Goal: Task Accomplishment & Management: Use online tool/utility

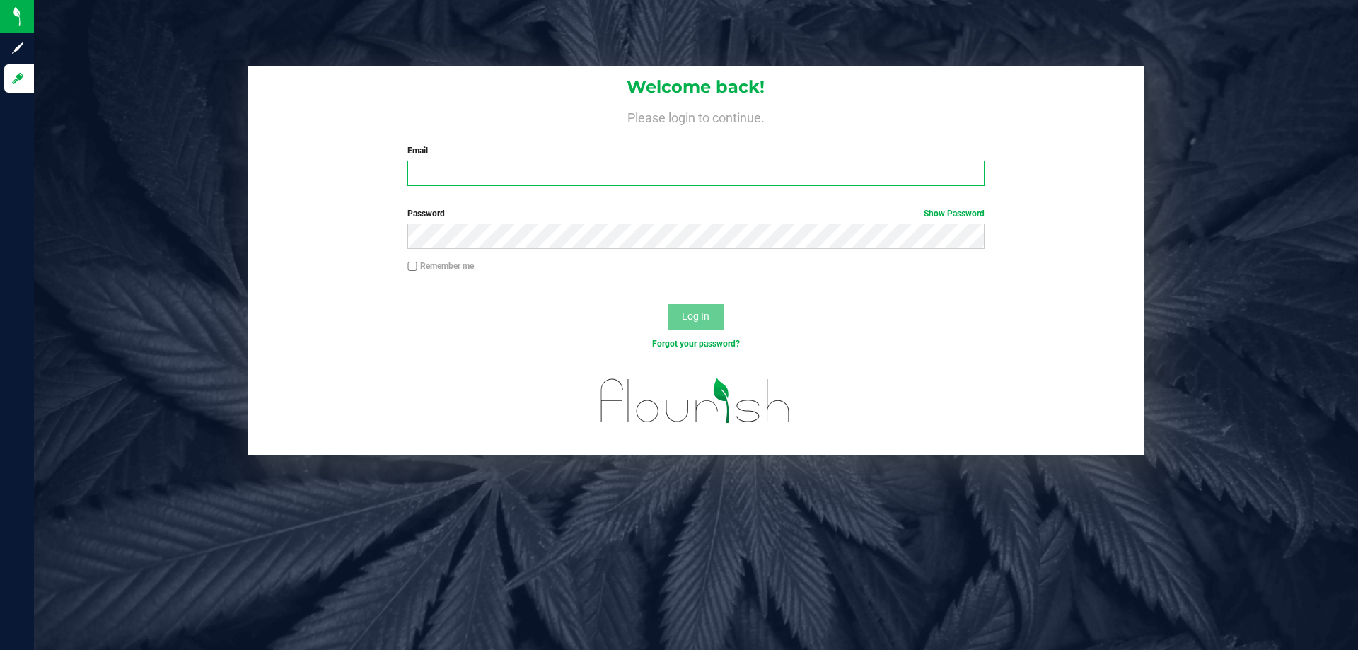
click at [479, 173] on input "Email" at bounding box center [695, 173] width 576 height 25
type input "[PERSON_NAME][EMAIL_ADDRESS][DOMAIN_NAME]"
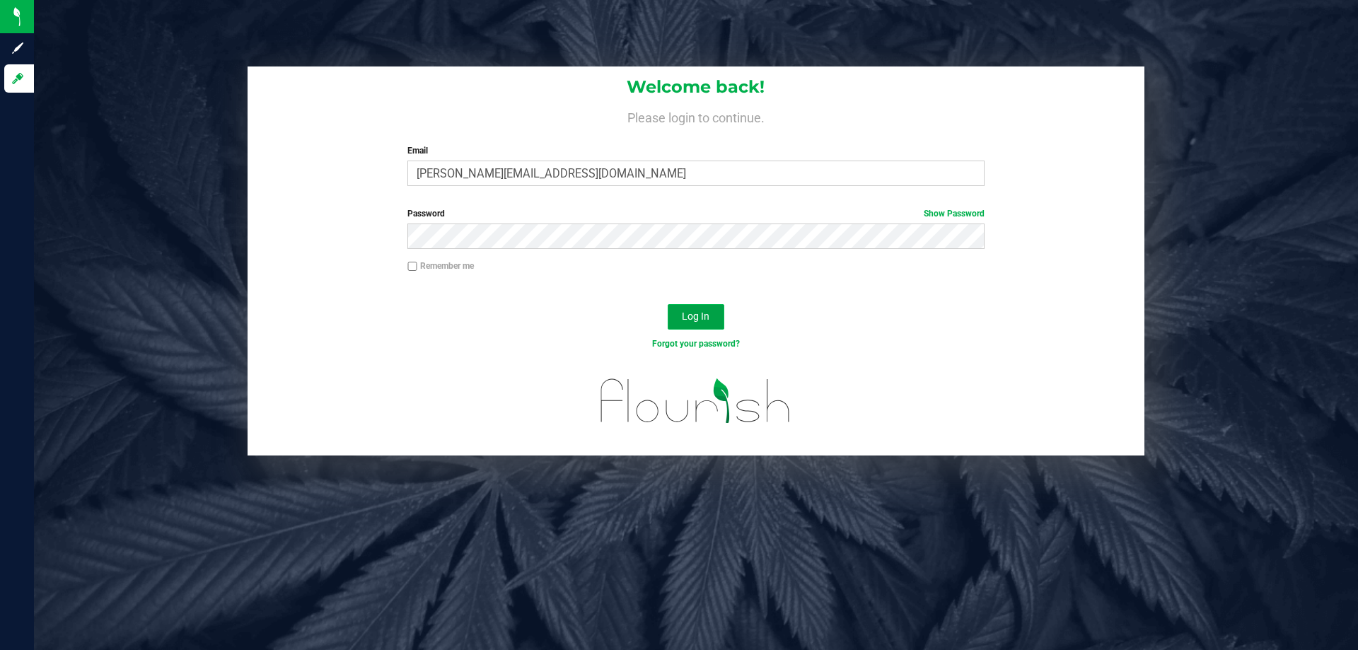
click at [686, 319] on span "Log In" at bounding box center [696, 315] width 28 height 11
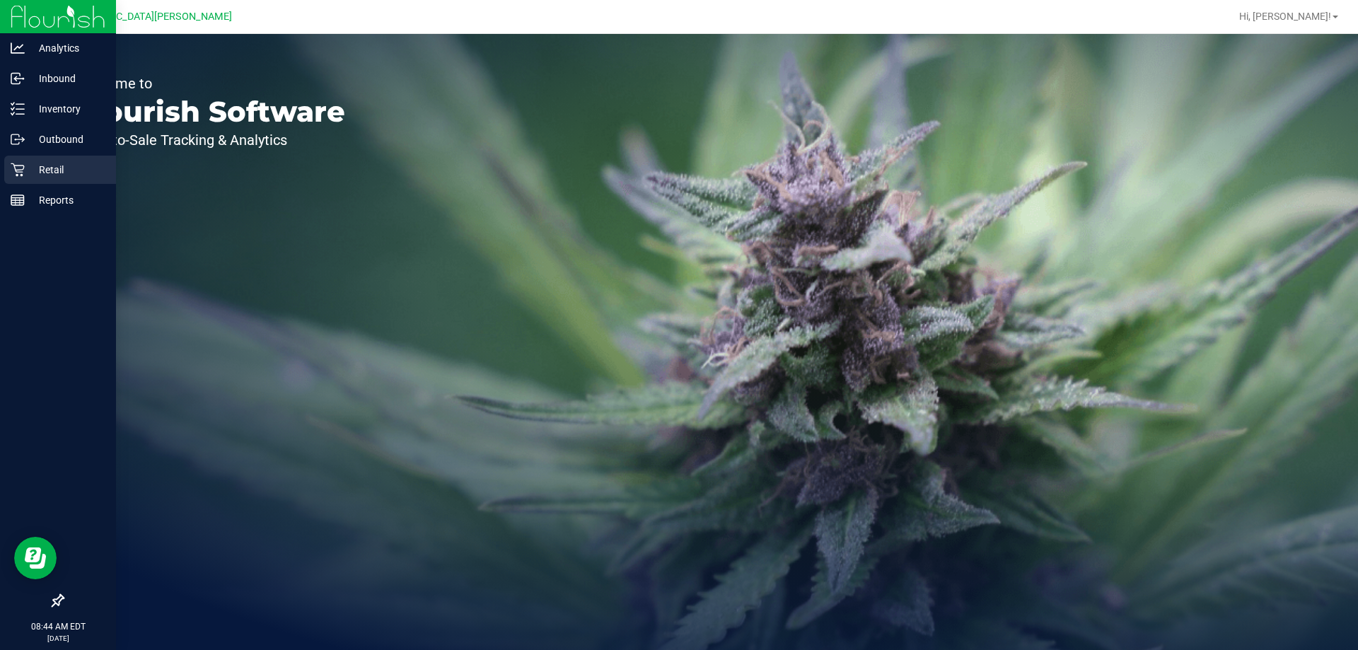
click at [50, 167] on p "Retail" at bounding box center [67, 169] width 85 height 17
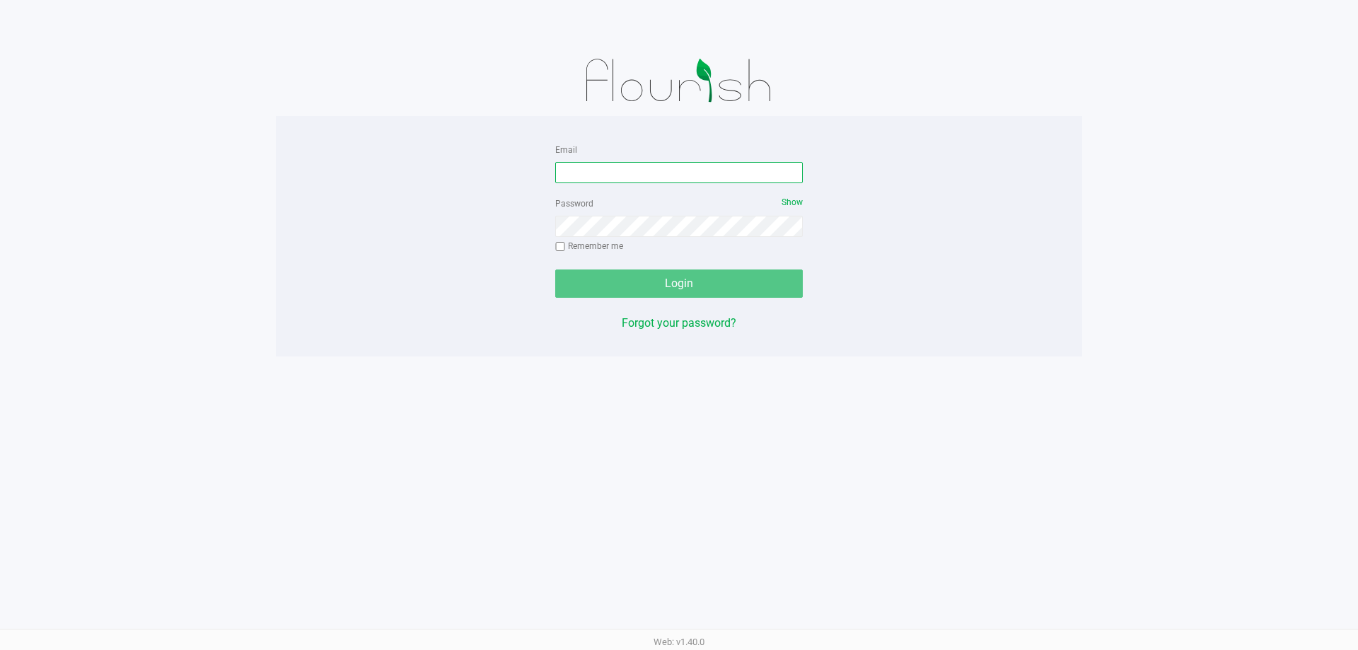
click at [646, 179] on input "Email" at bounding box center [679, 172] width 248 height 21
type input "[PERSON_NAME][EMAIL_ADDRESS][DOMAIN_NAME]"
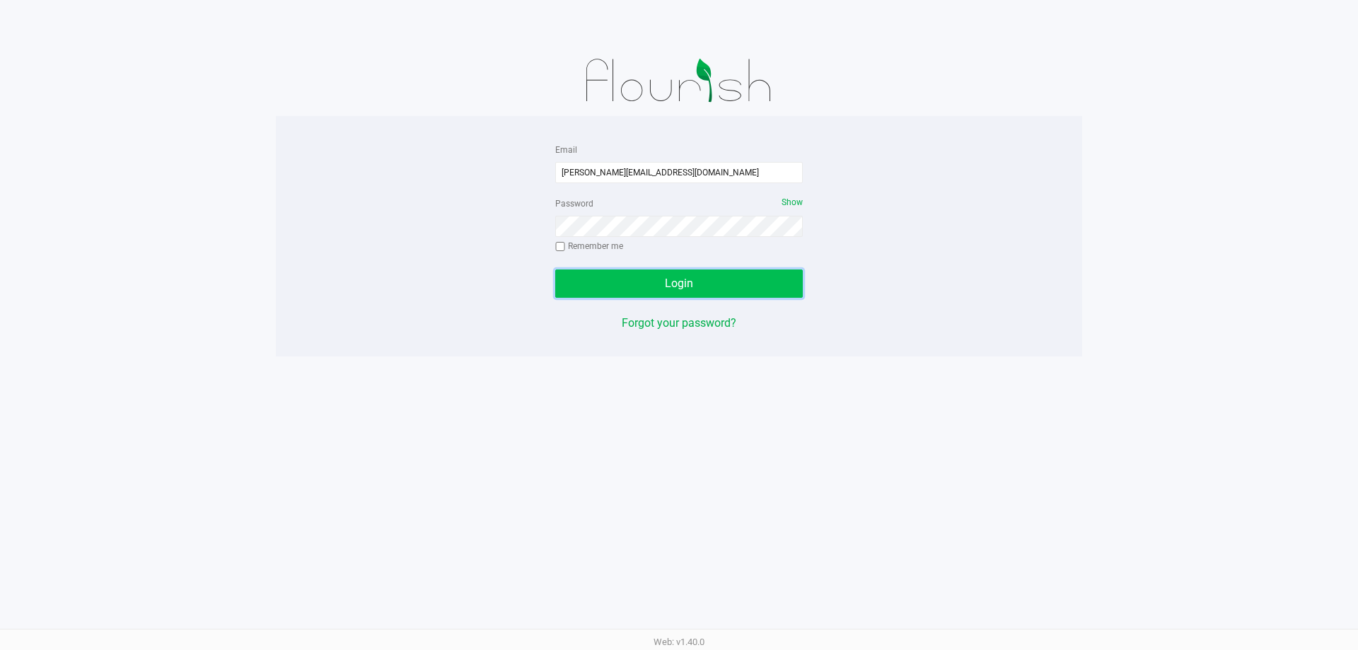
click at [628, 278] on button "Login" at bounding box center [679, 283] width 248 height 28
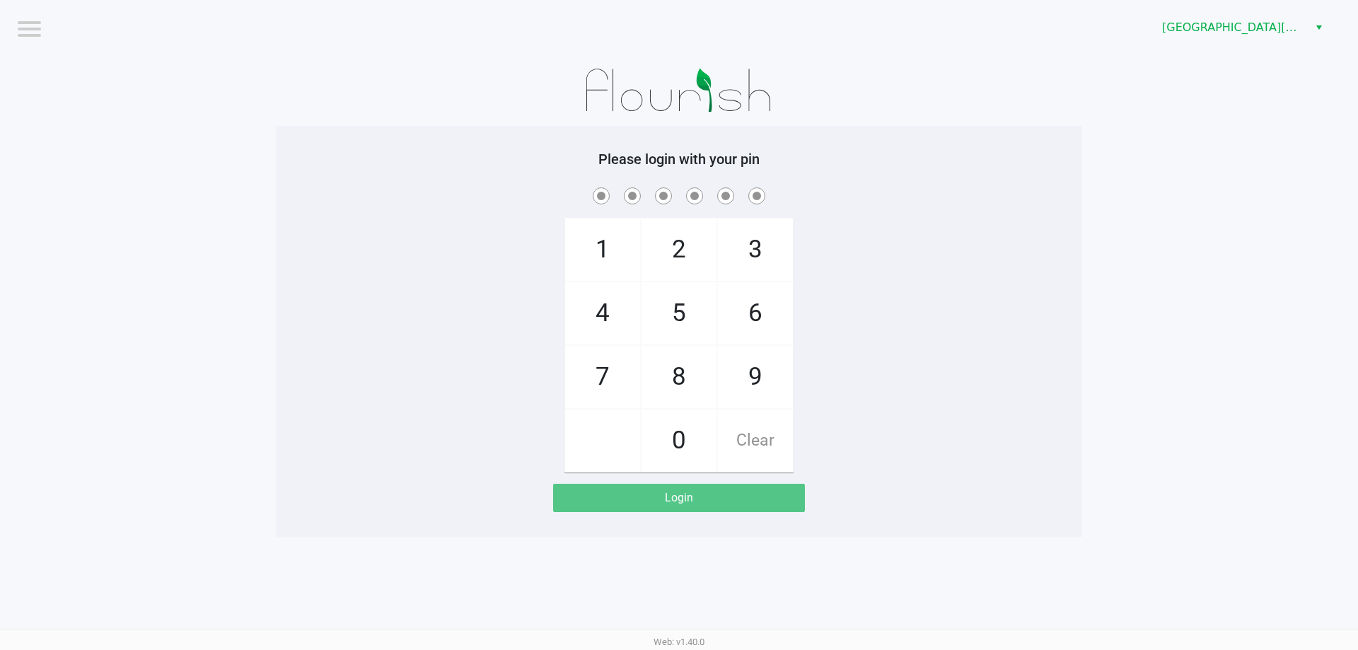
drag, startPoint x: 508, startPoint y: 320, endPoint x: 521, endPoint y: 290, distance: 33.0
click at [518, 303] on div "1 4 7 2 5 8 0 3 6 9 Clear" at bounding box center [679, 329] width 806 height 288
checkbox input "true"
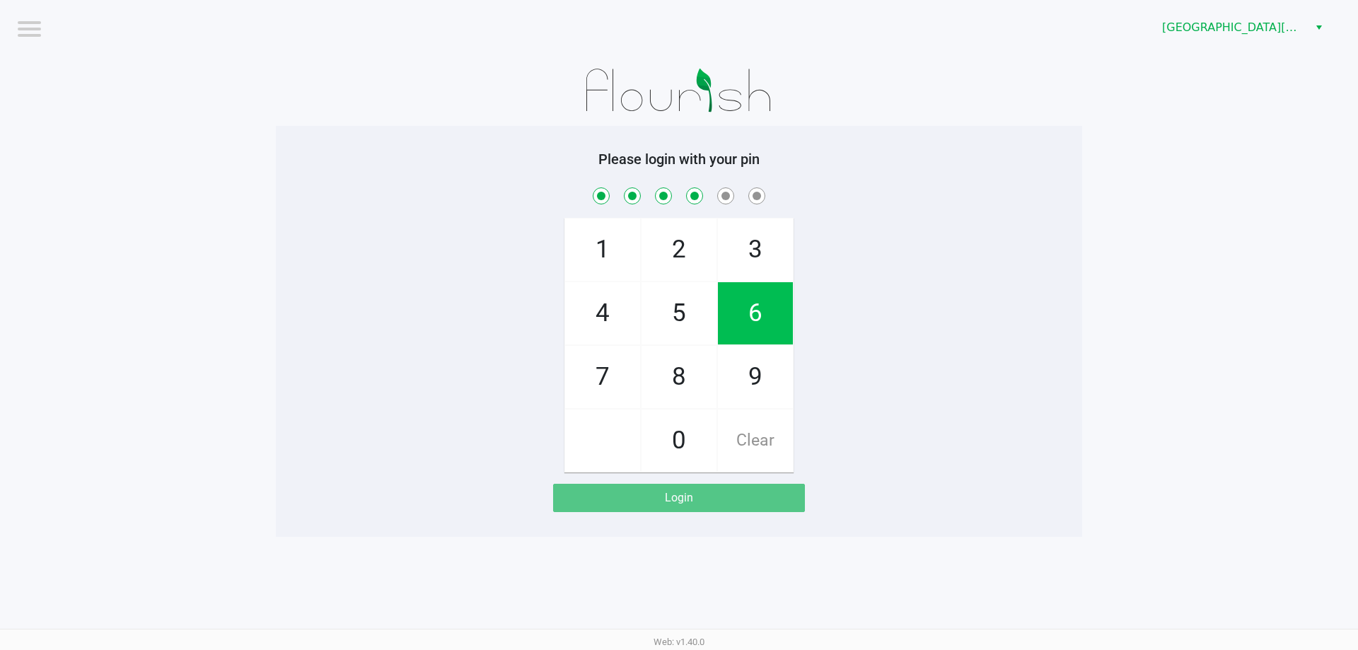
checkbox input "true"
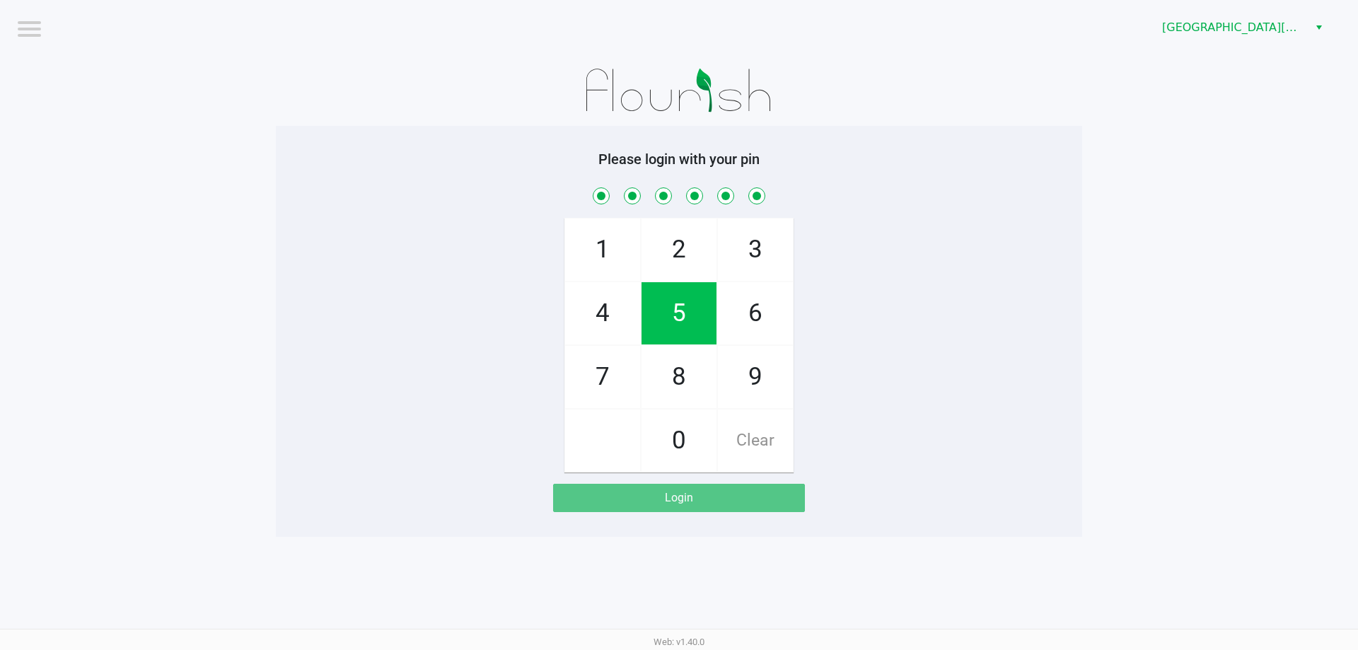
checkbox input "true"
checkbox input "false"
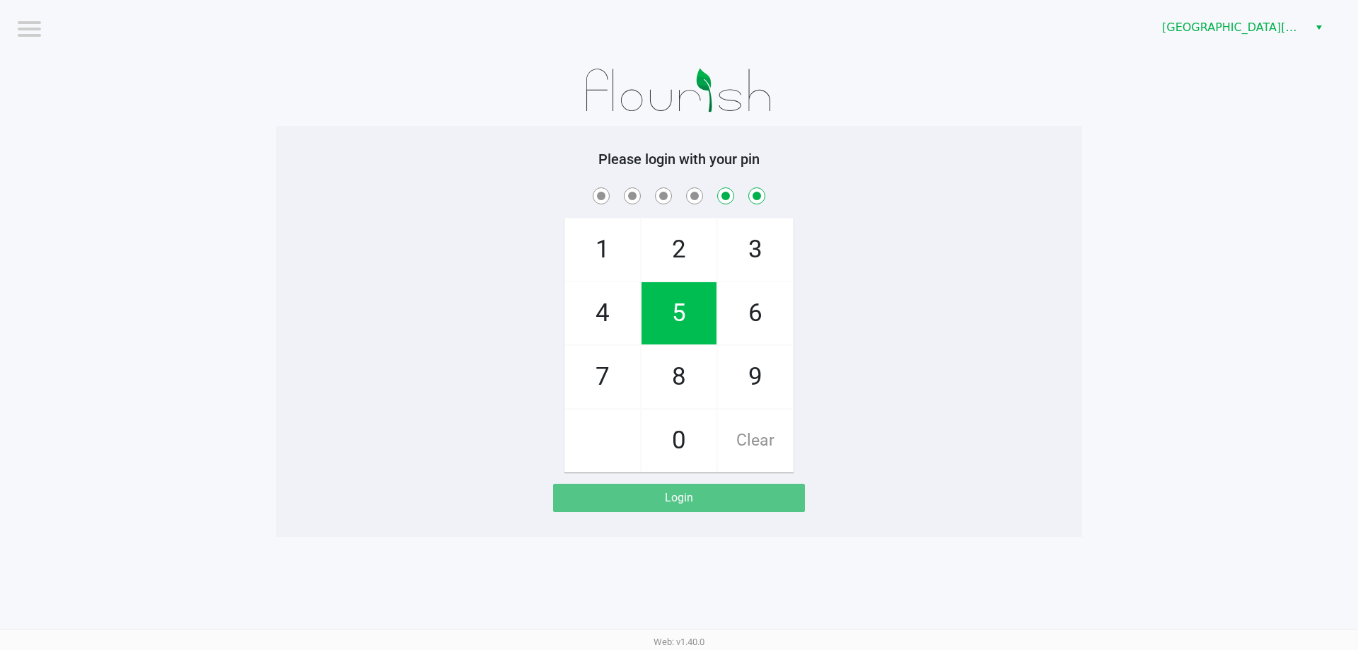
checkbox input "false"
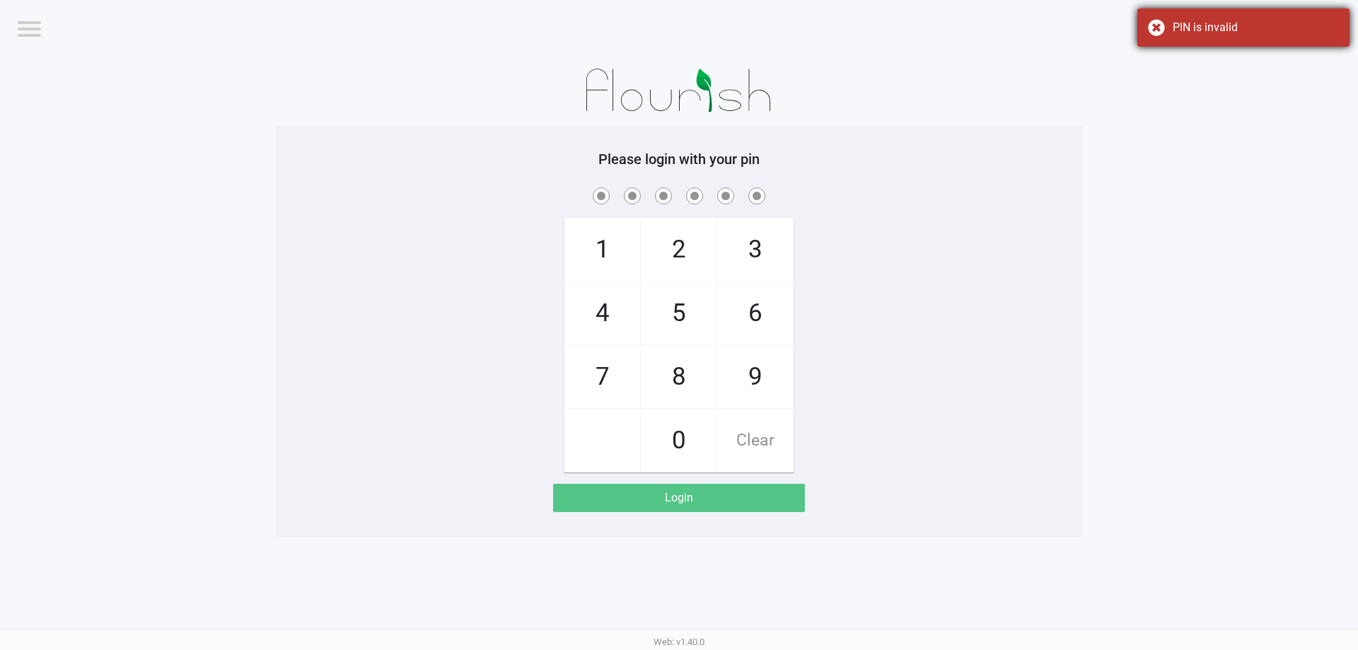
click at [1158, 29] on div "PIN is invalid" at bounding box center [1243, 27] width 212 height 38
click at [1056, 223] on div "1 4 7 2 5 8 0 3 6 9 Clear" at bounding box center [679, 329] width 806 height 288
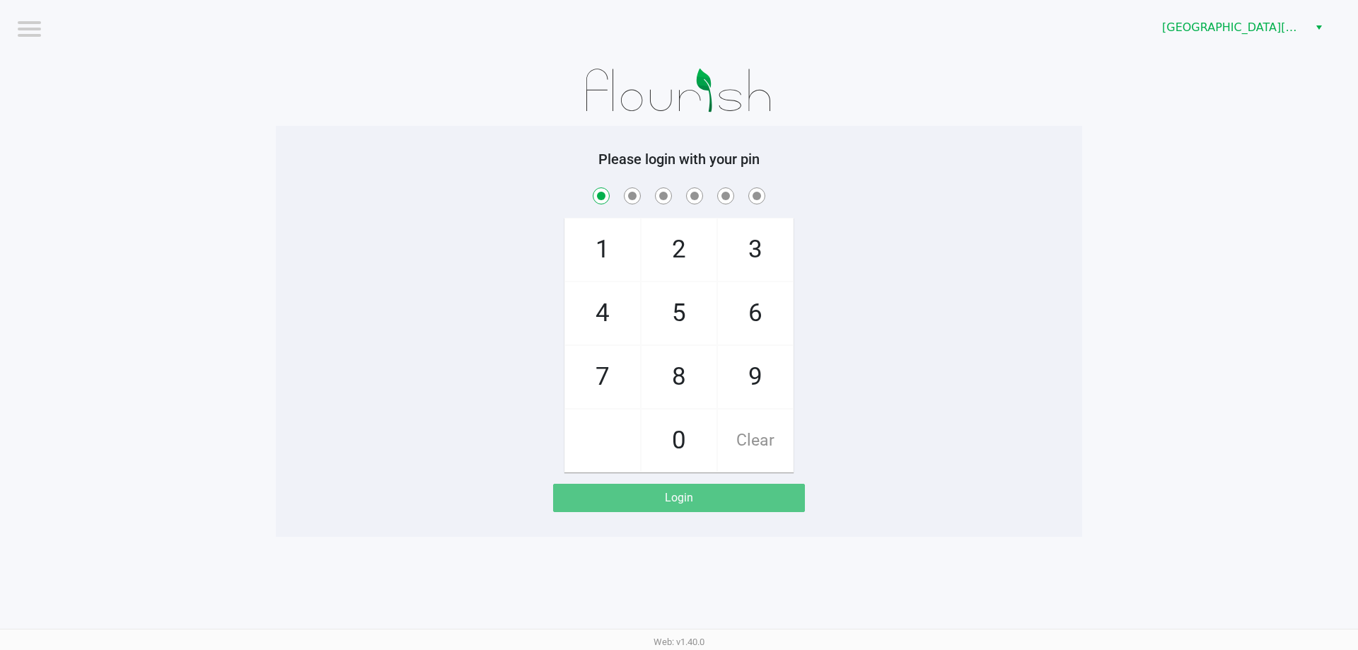
checkbox input "true"
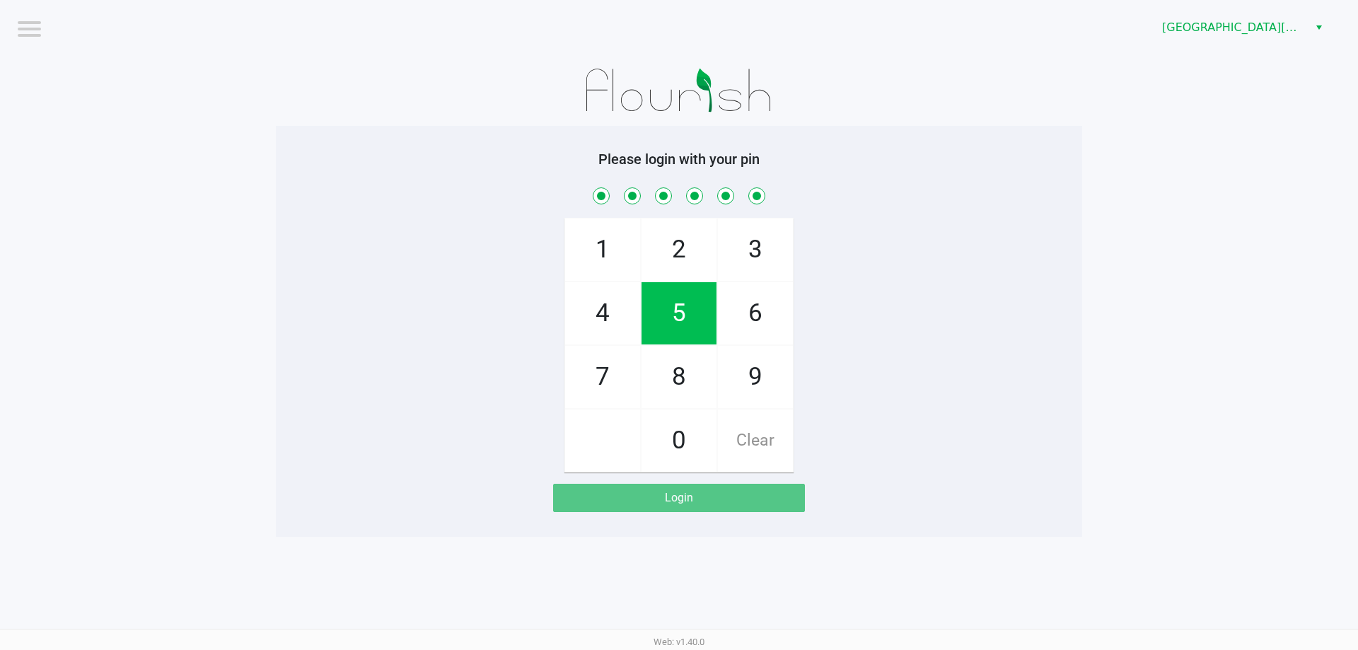
checkbox input "true"
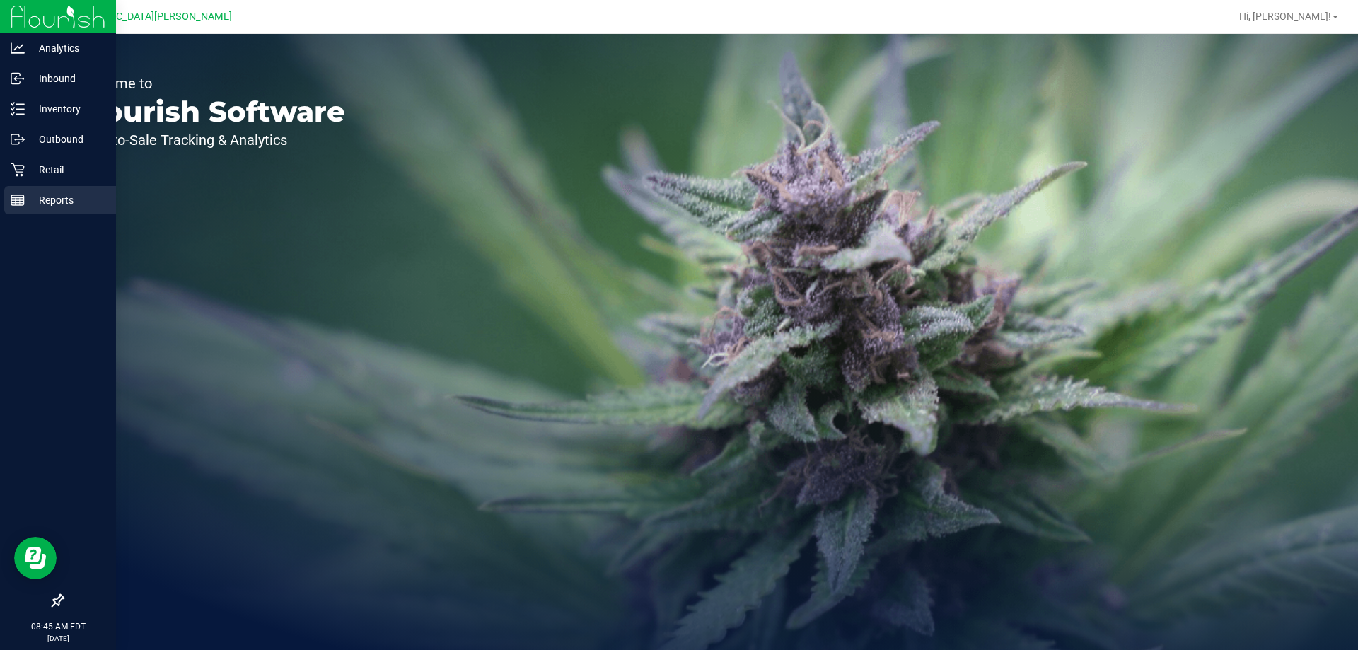
click at [53, 201] on p "Reports" at bounding box center [67, 200] width 85 height 17
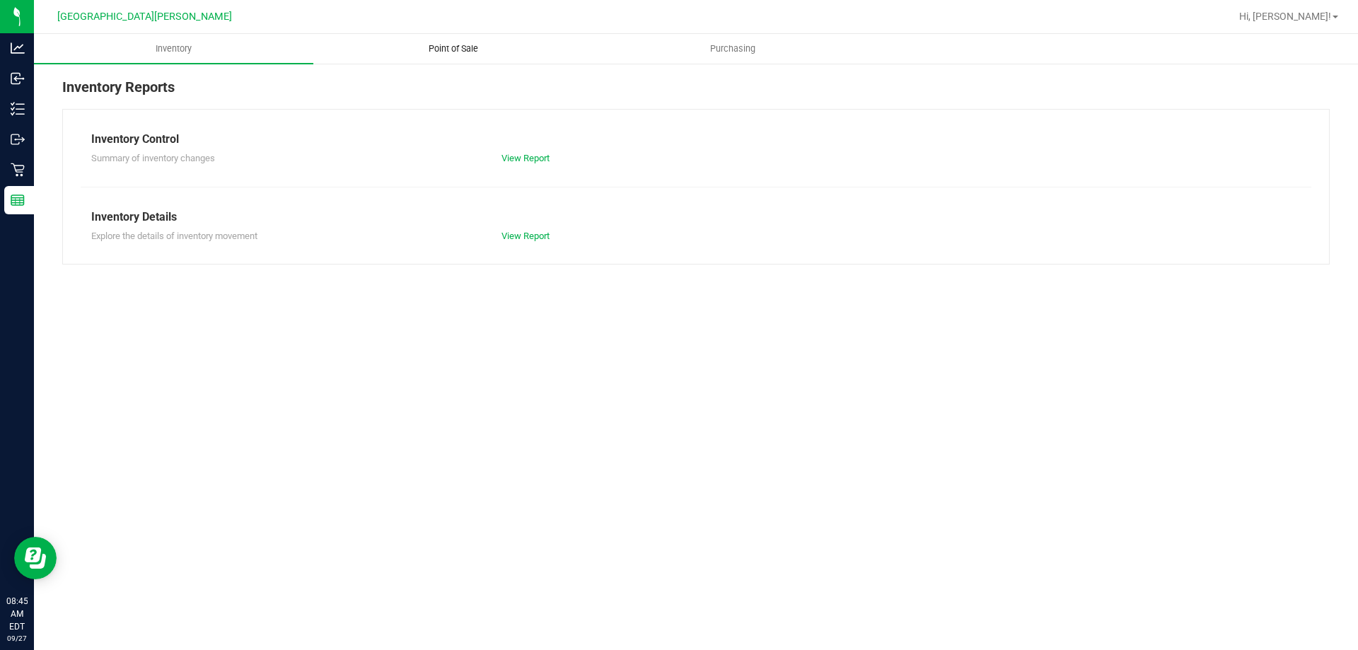
click at [447, 50] on span "Point of Sale" at bounding box center [453, 48] width 88 height 13
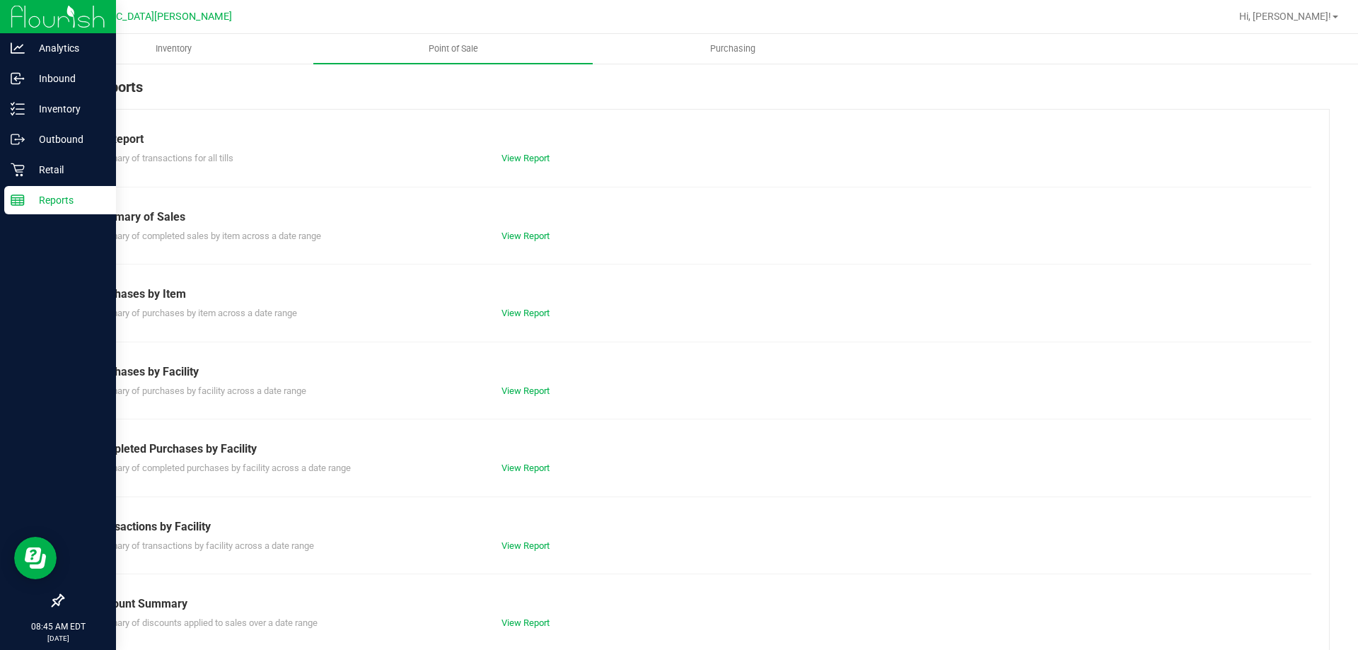
click at [54, 207] on p "Reports" at bounding box center [67, 200] width 85 height 17
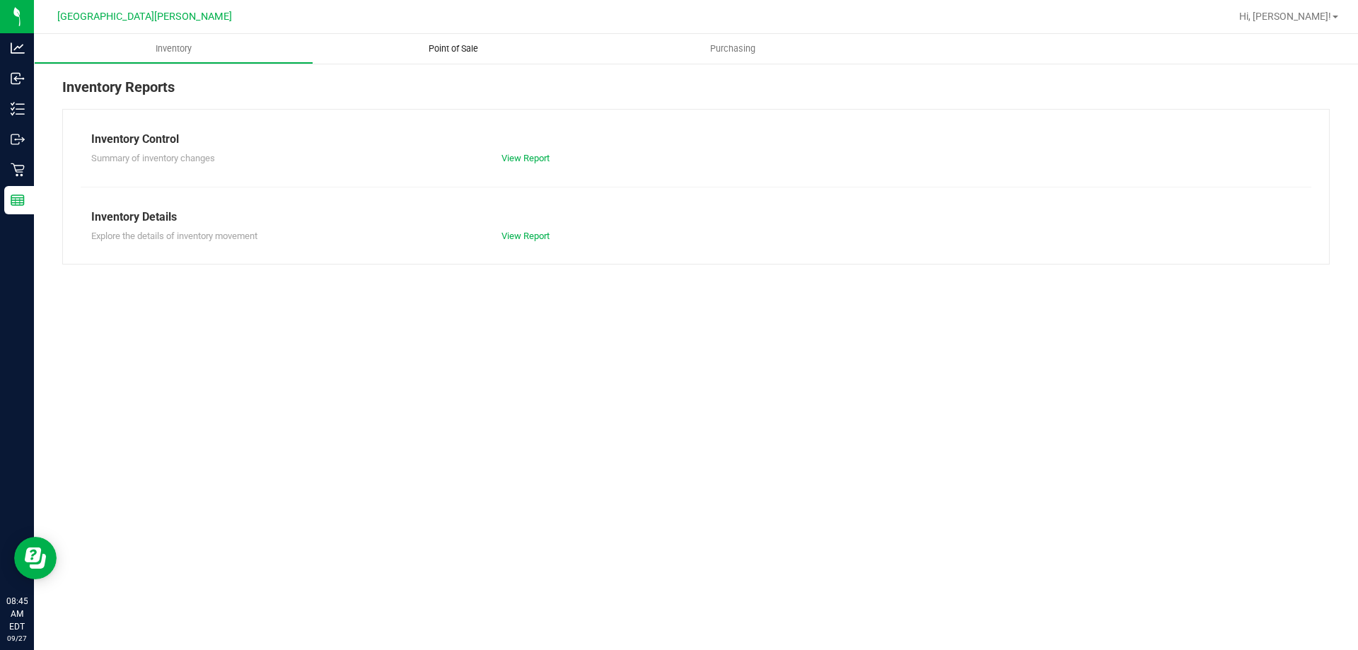
click at [455, 47] on span "Point of Sale" at bounding box center [453, 48] width 88 height 13
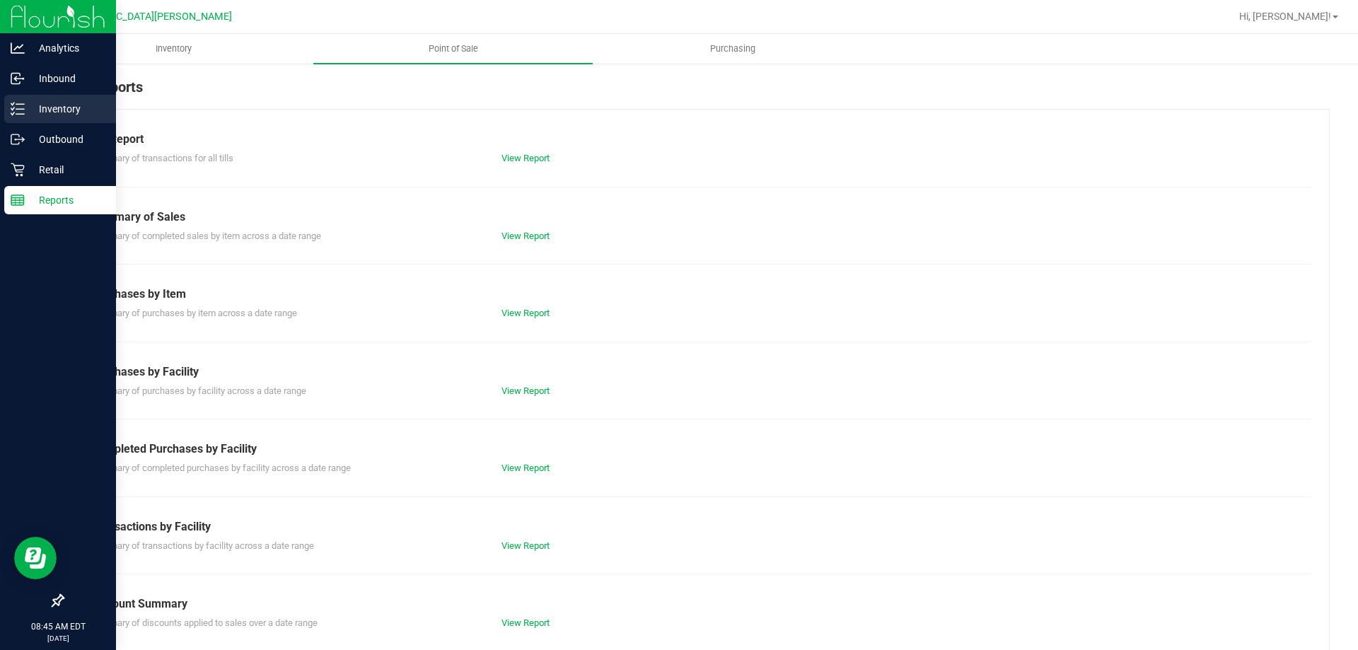
click at [67, 107] on p "Inventory" at bounding box center [67, 108] width 85 height 17
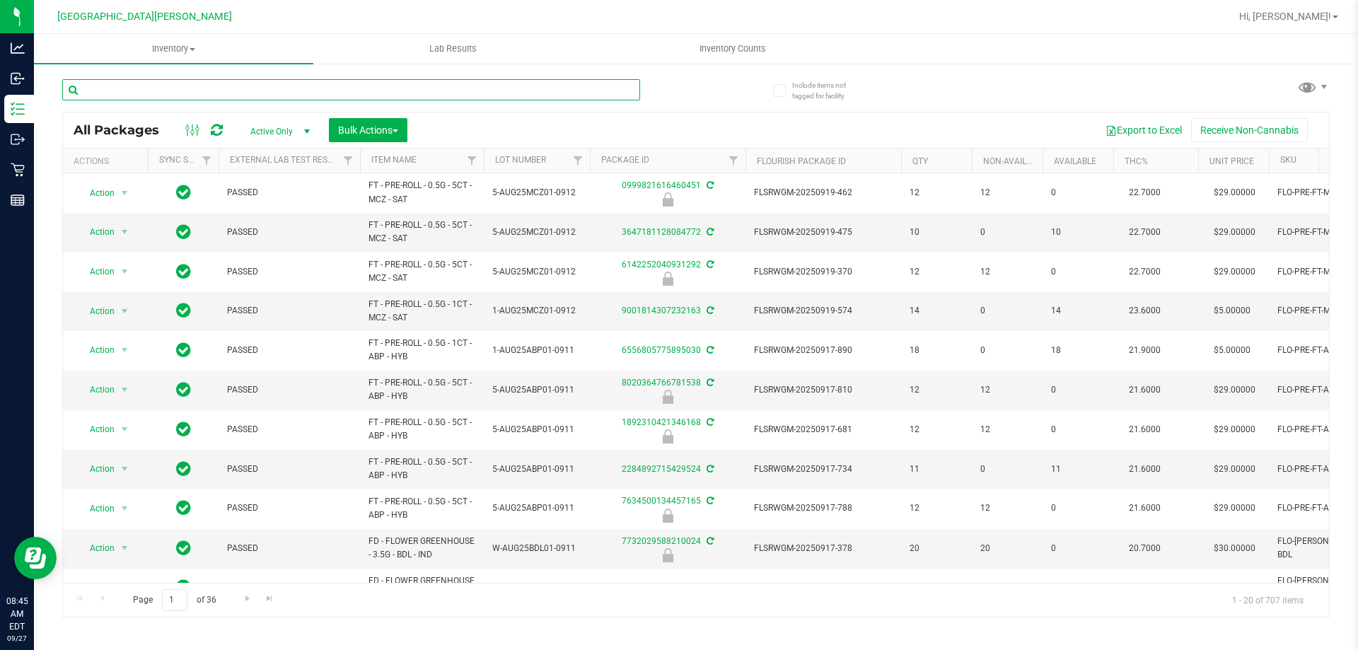
click at [142, 87] on input "text" at bounding box center [351, 89] width 578 height 21
type input "[CREDIT_CARD_NUMBER]"
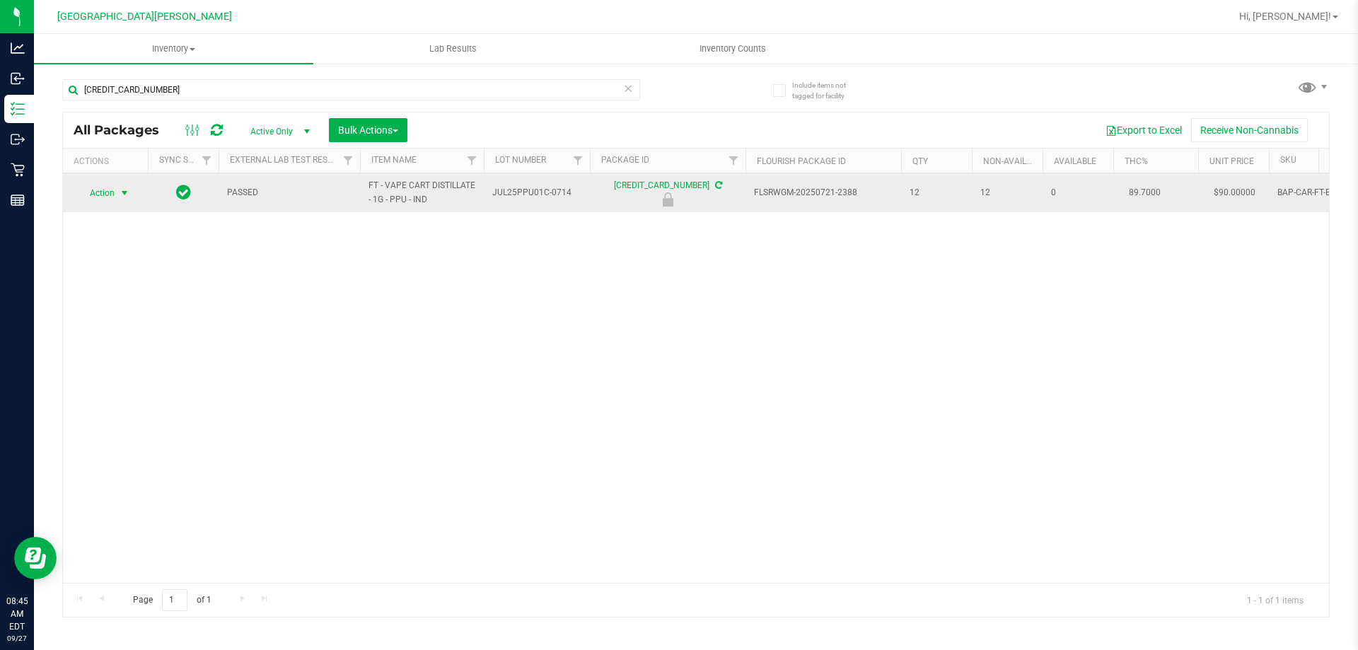
click at [117, 190] on span "select" at bounding box center [125, 193] width 18 height 20
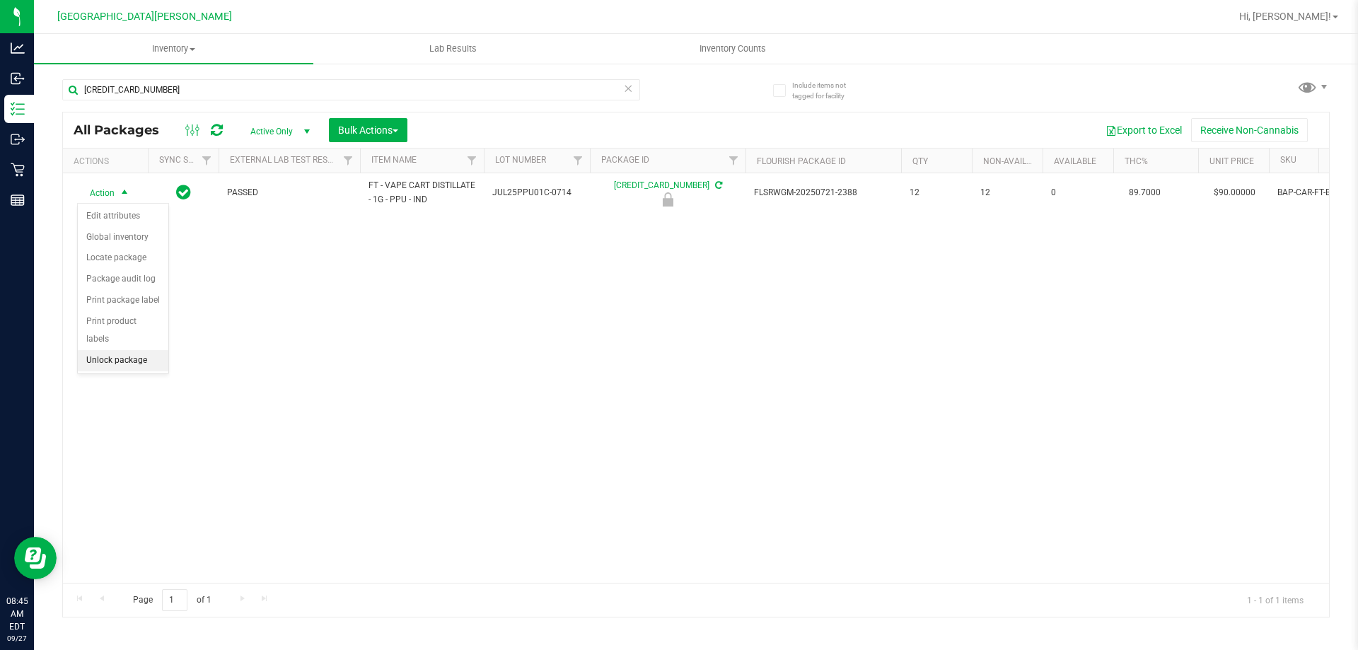
click at [105, 350] on li "Unlock package" at bounding box center [123, 360] width 91 height 21
